Goal: Task Accomplishment & Management: Use online tool/utility

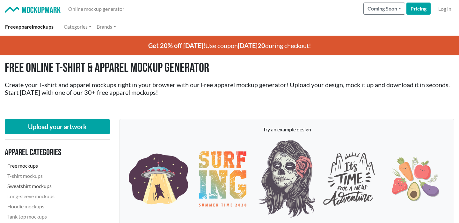
click at [34, 185] on link "Sweatshirt mockups" at bounding box center [48, 186] width 87 height 10
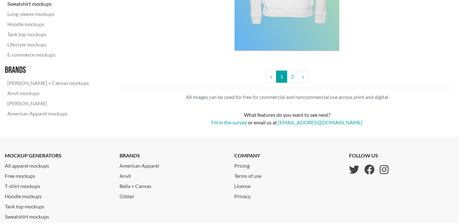
scroll to position [1455, 0]
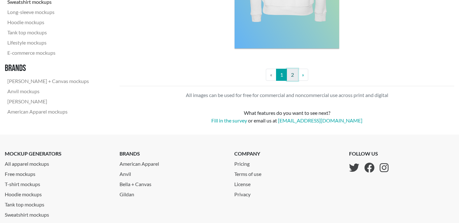
click at [293, 79] on link "2" at bounding box center [292, 75] width 11 height 12
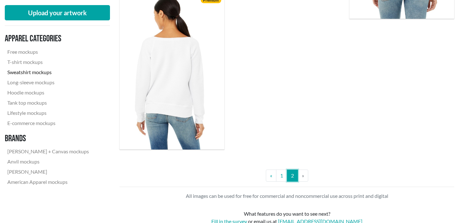
scroll to position [1154, 0]
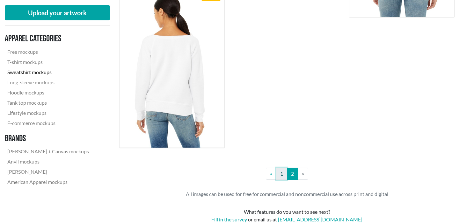
click at [281, 174] on link "1" at bounding box center [281, 174] width 11 height 12
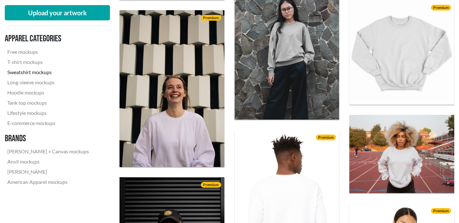
scroll to position [1068, 0]
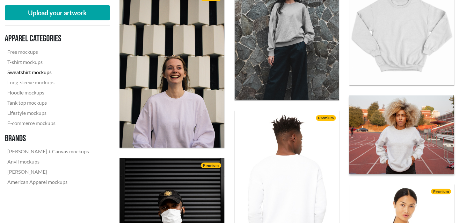
click at [367, 140] on img at bounding box center [401, 134] width 115 height 86
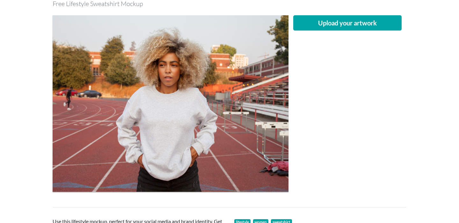
scroll to position [97, 0]
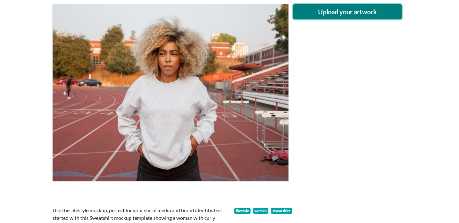
click at [343, 18] on button "Upload your artwork" at bounding box center [347, 11] width 108 height 15
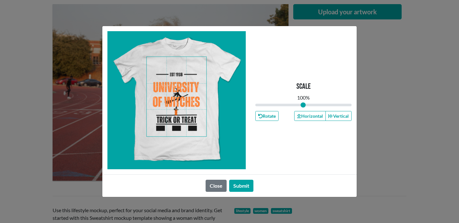
click at [185, 70] on span at bounding box center [177, 97] width 60 height 80
click at [243, 187] on button "Submit" at bounding box center [241, 186] width 24 height 12
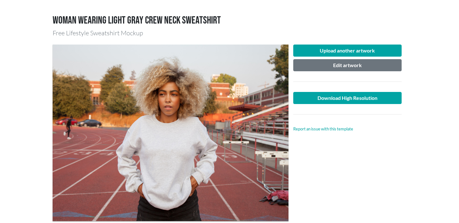
scroll to position [56, 0]
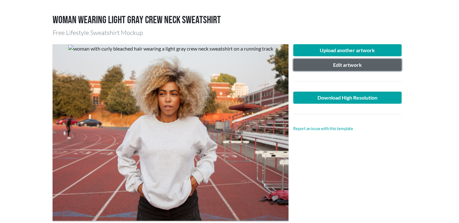
click at [358, 71] on button "Edit artwork" at bounding box center [347, 65] width 108 height 12
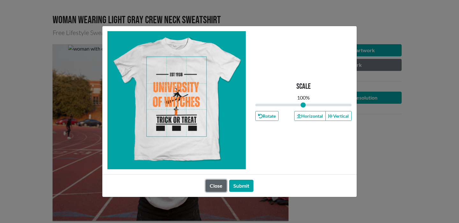
click at [216, 185] on button "Close" at bounding box center [216, 186] width 21 height 12
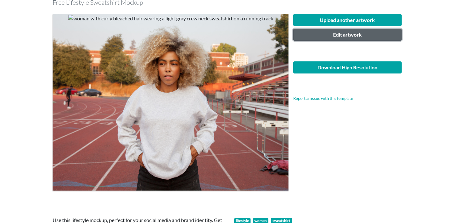
scroll to position [88, 0]
